Goal: Obtain resource: Download file/media

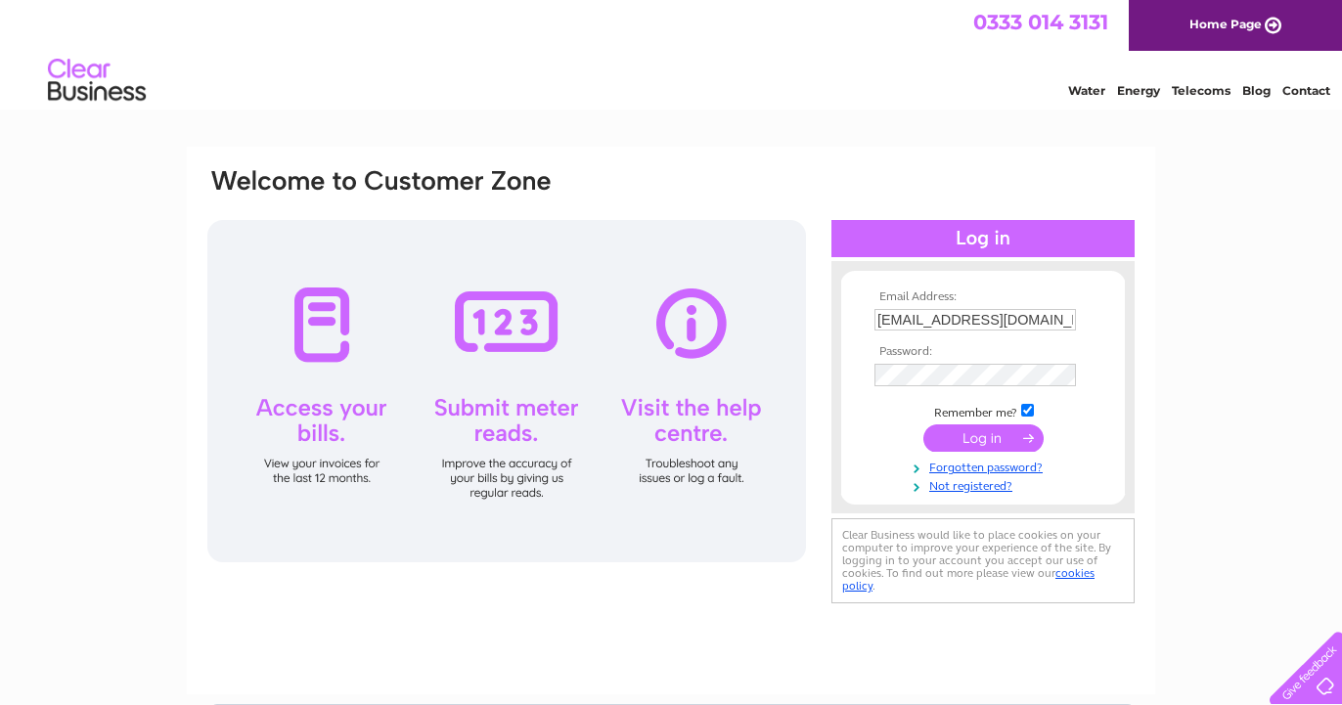
click at [971, 438] on input "submit" at bounding box center [984, 438] width 120 height 27
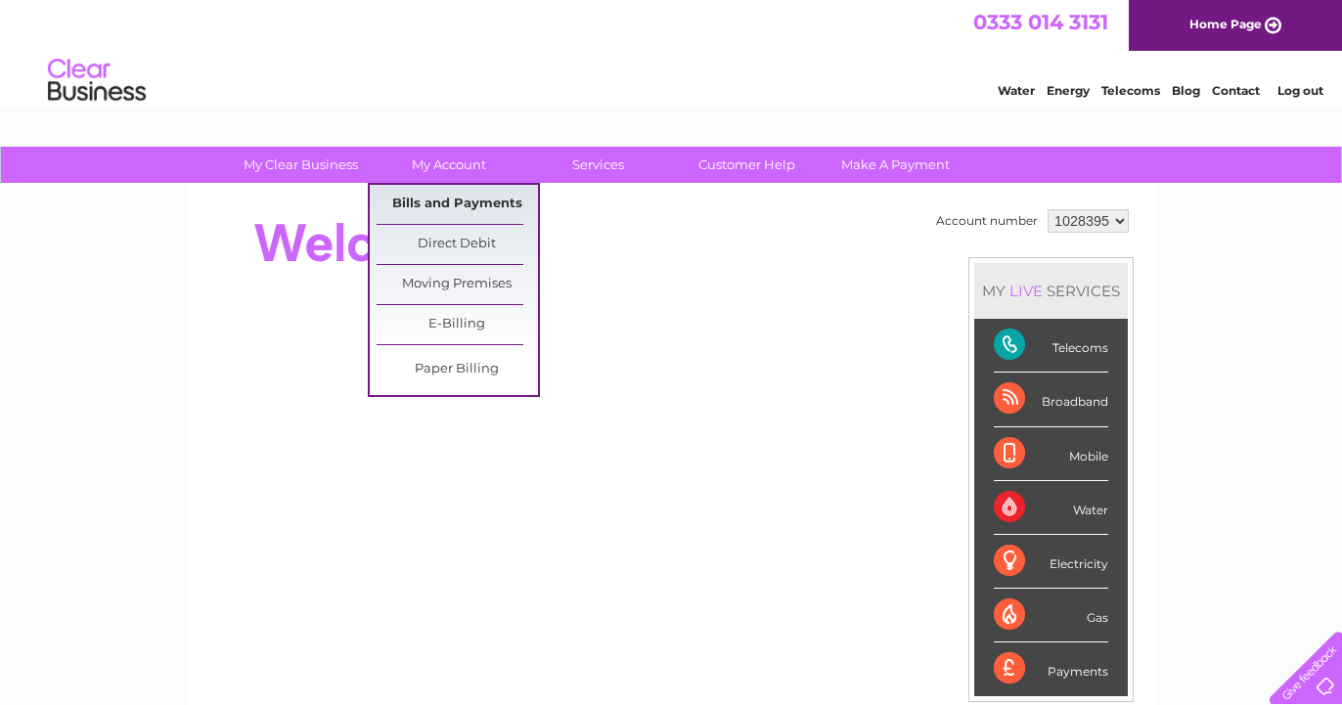
click at [445, 205] on link "Bills and Payments" at bounding box center [457, 204] width 161 height 39
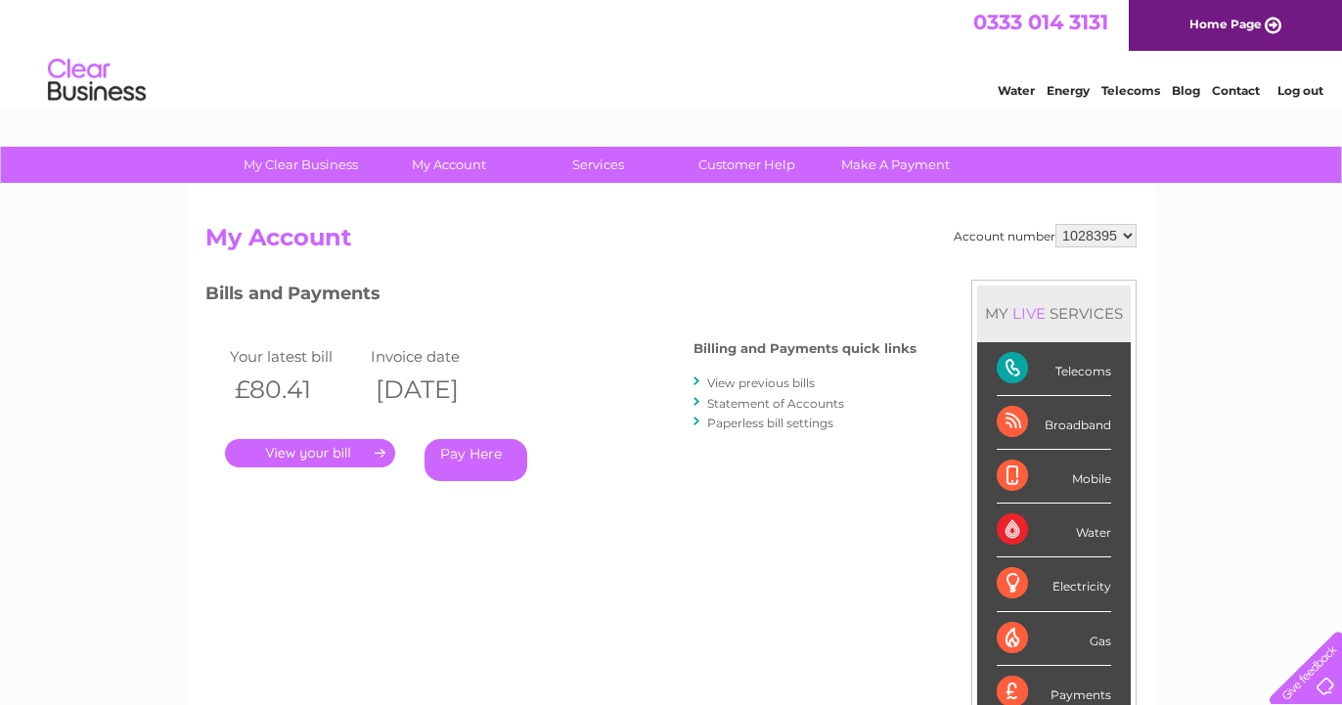
click at [765, 382] on link "View previous bills" at bounding box center [761, 383] width 108 height 15
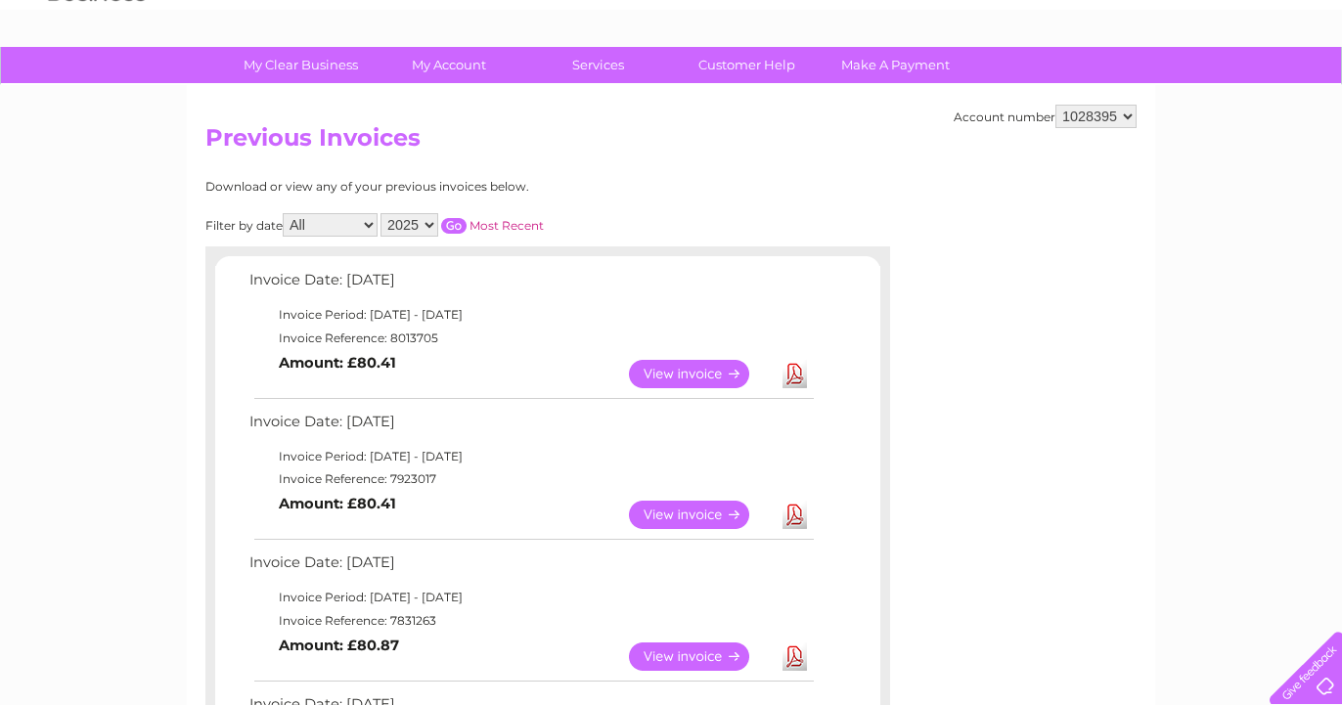
click at [794, 508] on link "Download" at bounding box center [795, 515] width 24 height 28
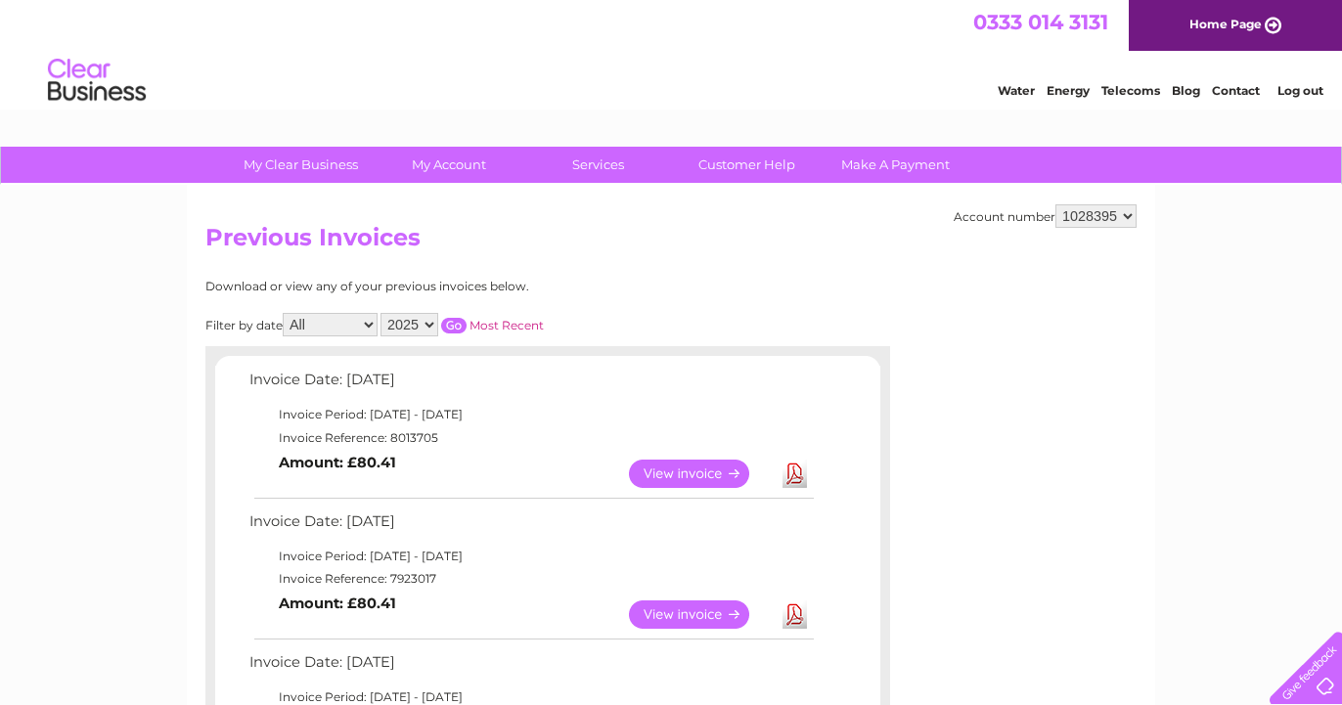
click at [795, 612] on link "Download" at bounding box center [795, 615] width 24 height 28
click at [792, 467] on link "Download" at bounding box center [795, 474] width 24 height 28
click at [1298, 90] on link "Log out" at bounding box center [1301, 90] width 46 height 15
